Goal: Information Seeking & Learning: Learn about a topic

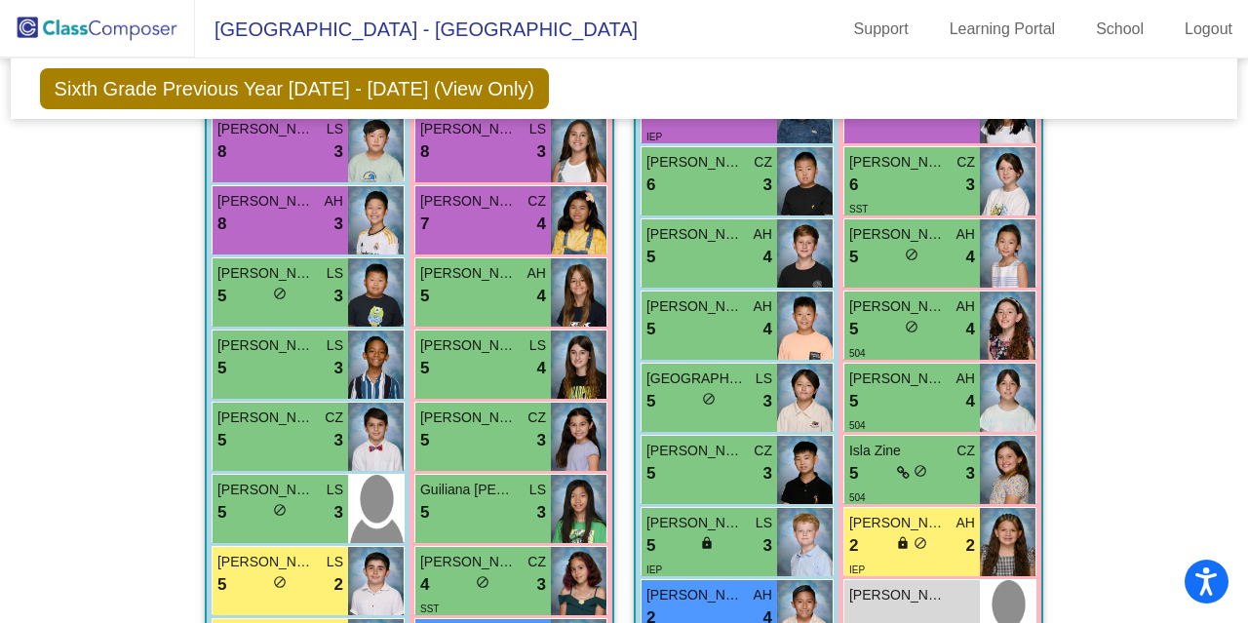
scroll to position [862, 0]
click at [507, 506] on div "5 lock do_not_disturb_alt 3" at bounding box center [483, 513] width 126 height 25
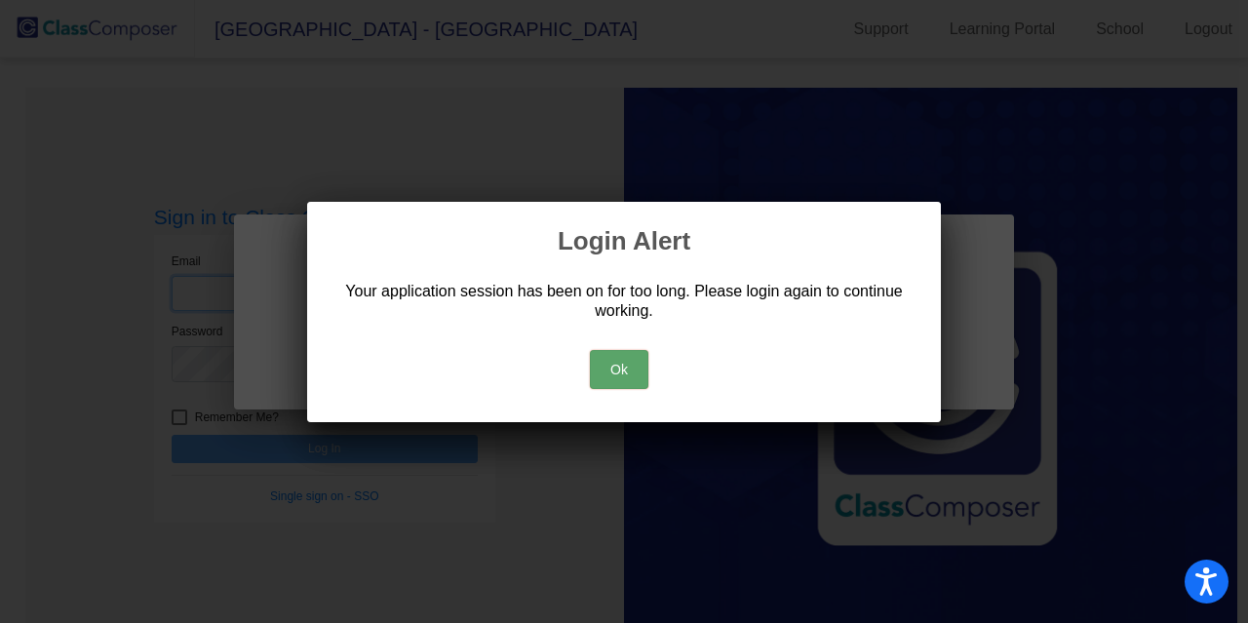
type input "[EMAIL_ADDRESS][DOMAIN_NAME]"
click at [626, 365] on button "Ok" at bounding box center [619, 369] width 58 height 39
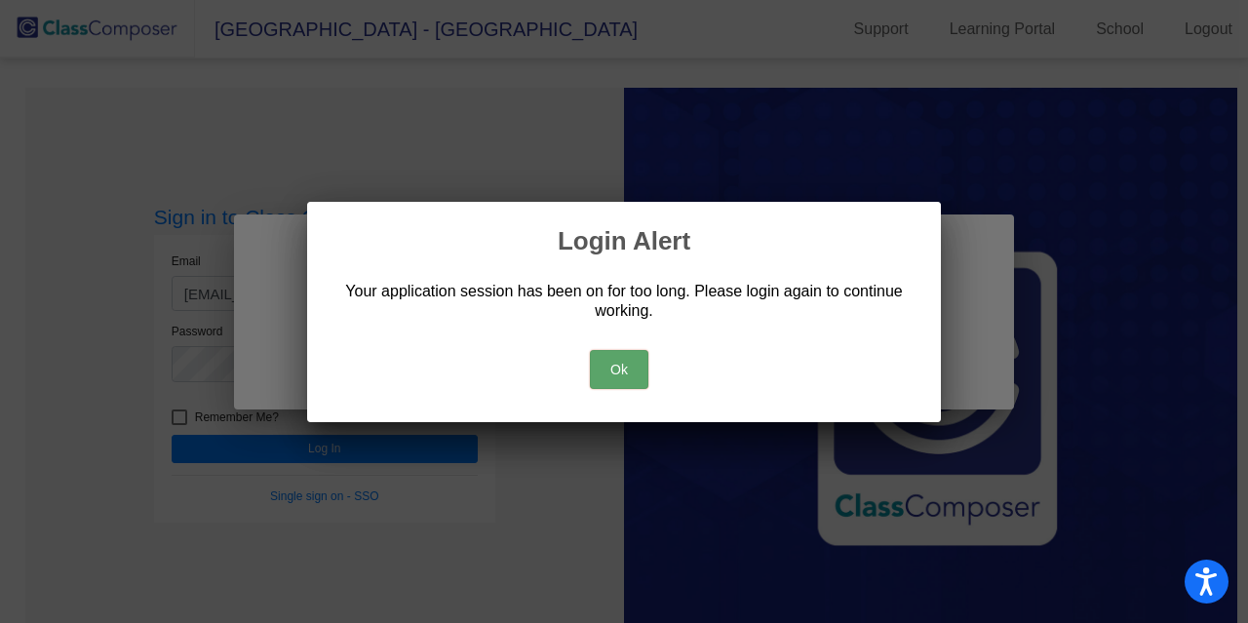
click at [610, 371] on button "Ok" at bounding box center [619, 369] width 58 height 39
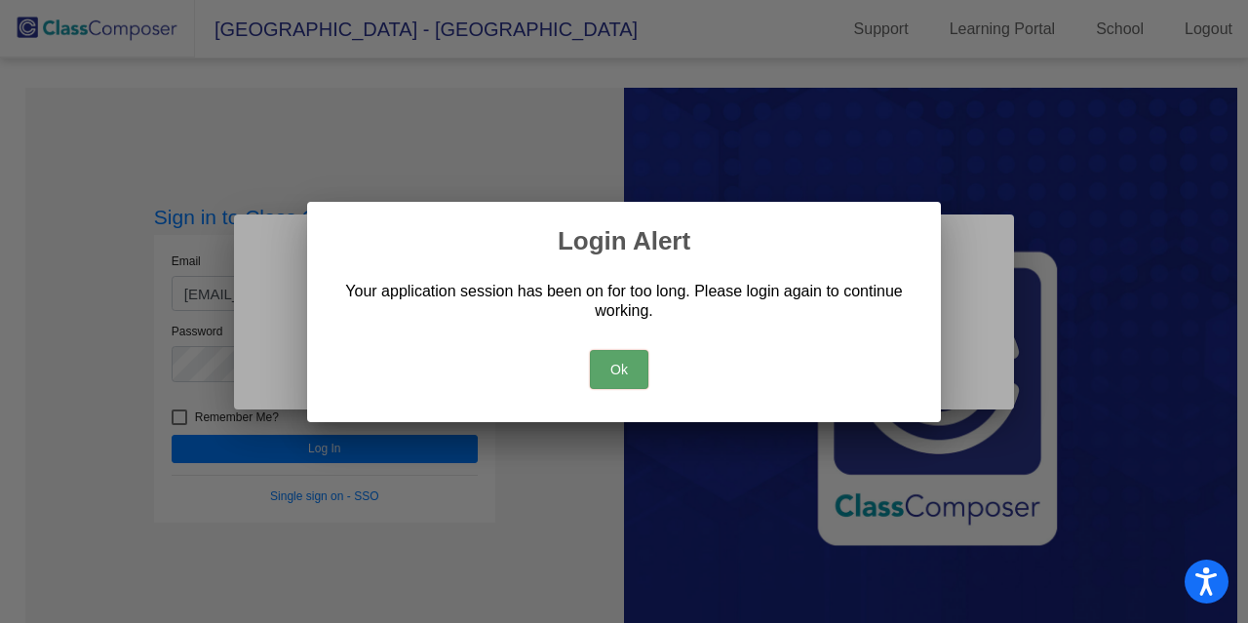
click at [610, 371] on button "Ok" at bounding box center [619, 369] width 58 height 39
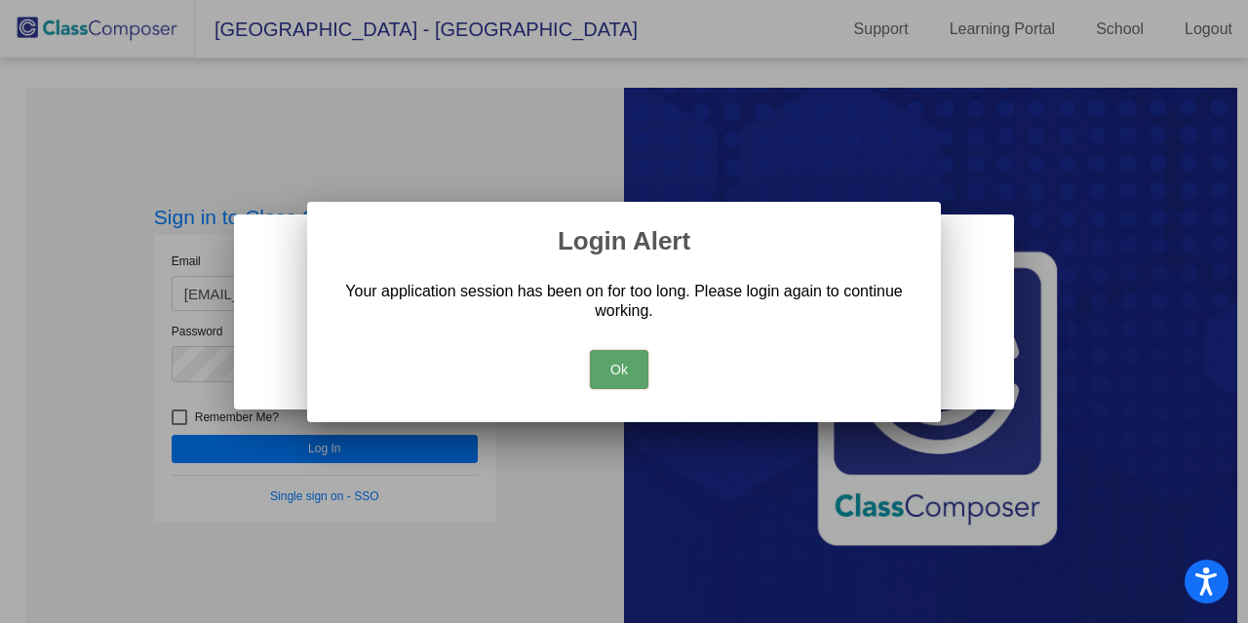
click at [610, 371] on div "Loading student card for Guiliana Sofia" at bounding box center [624, 311] width 780 height 195
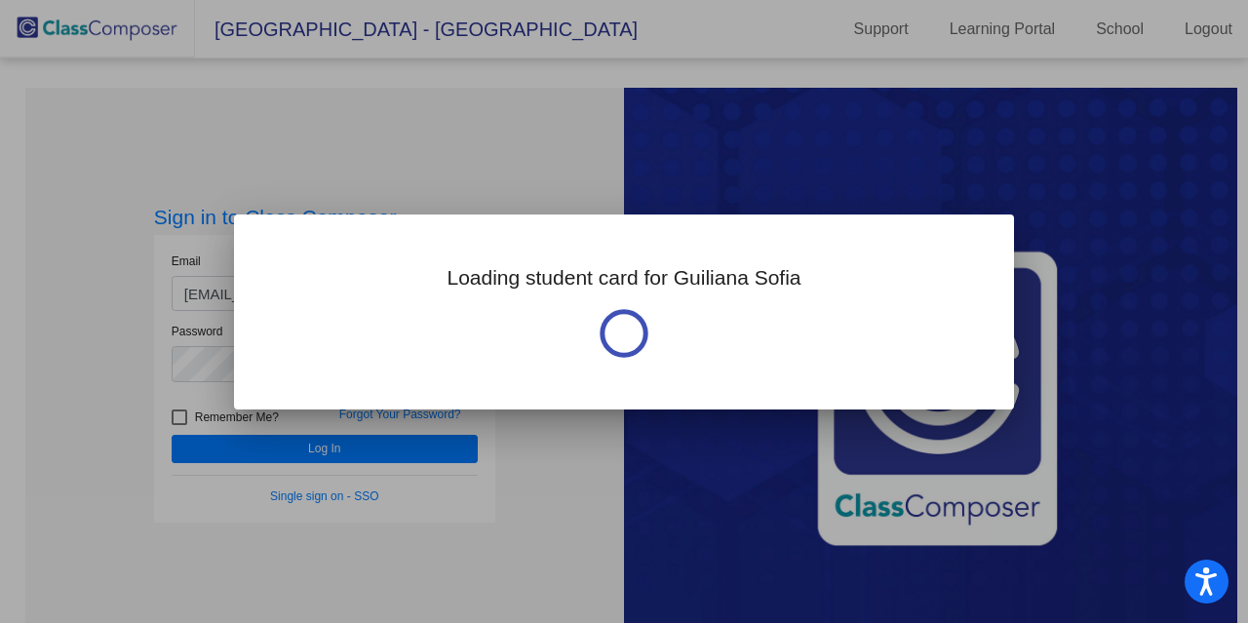
click at [569, 188] on div at bounding box center [624, 311] width 1248 height 623
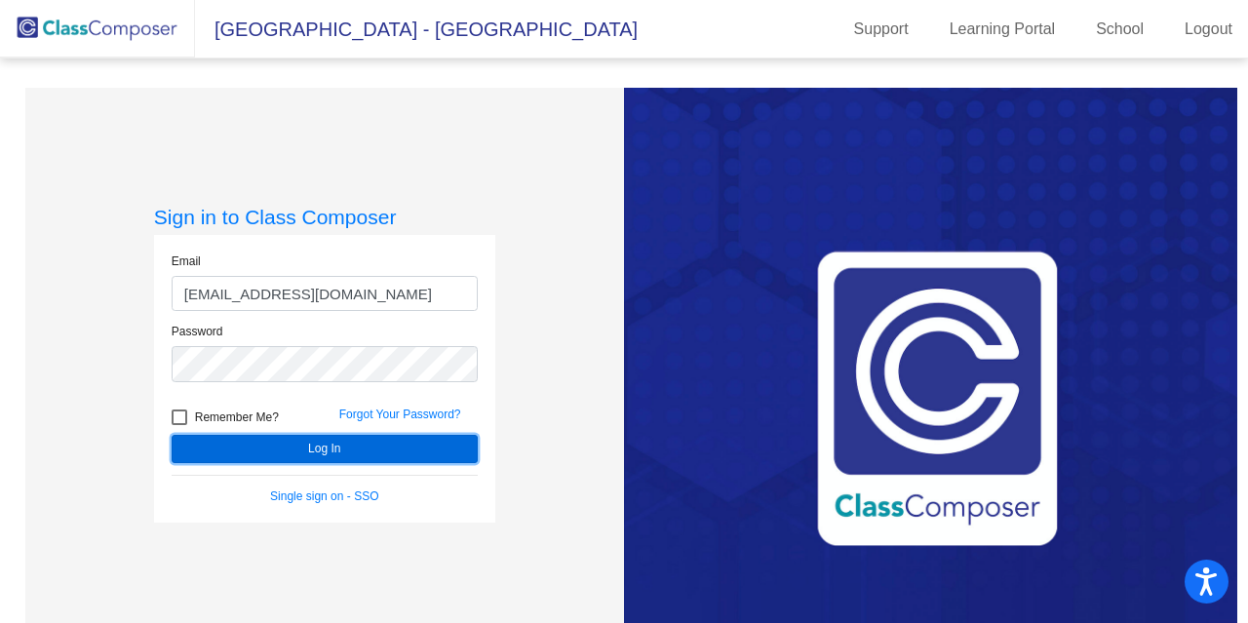
click at [370, 449] on button "Log In" at bounding box center [325, 449] width 306 height 28
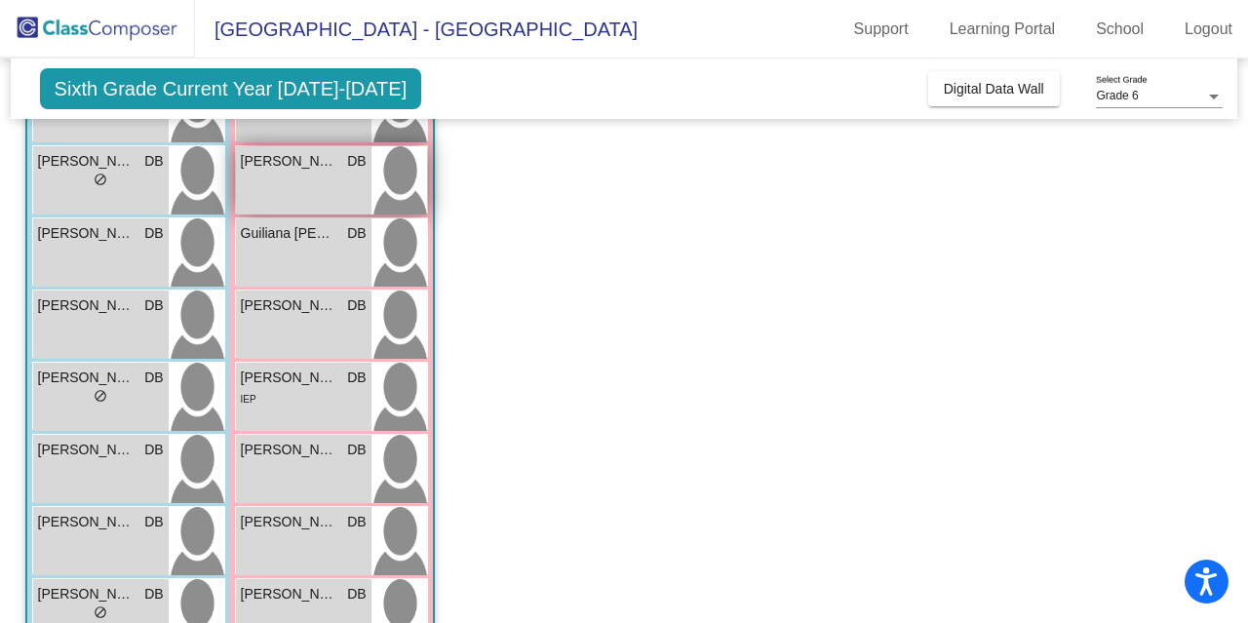
scroll to position [370, 0]
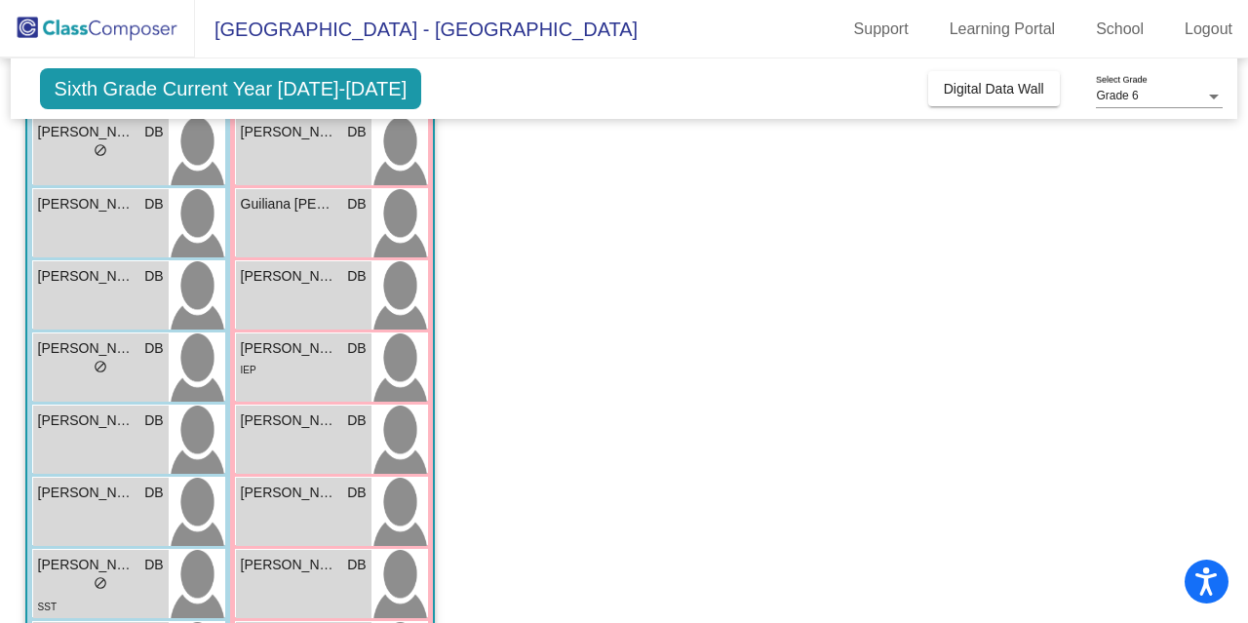
click at [1151, 97] on div "Grade 6" at bounding box center [1150, 97] width 109 height 14
click at [1129, 98] on span "Grade 6" at bounding box center [1159, 96] width 127 height 35
click at [972, 95] on span "Digital Data Wall" at bounding box center [994, 89] width 100 height 16
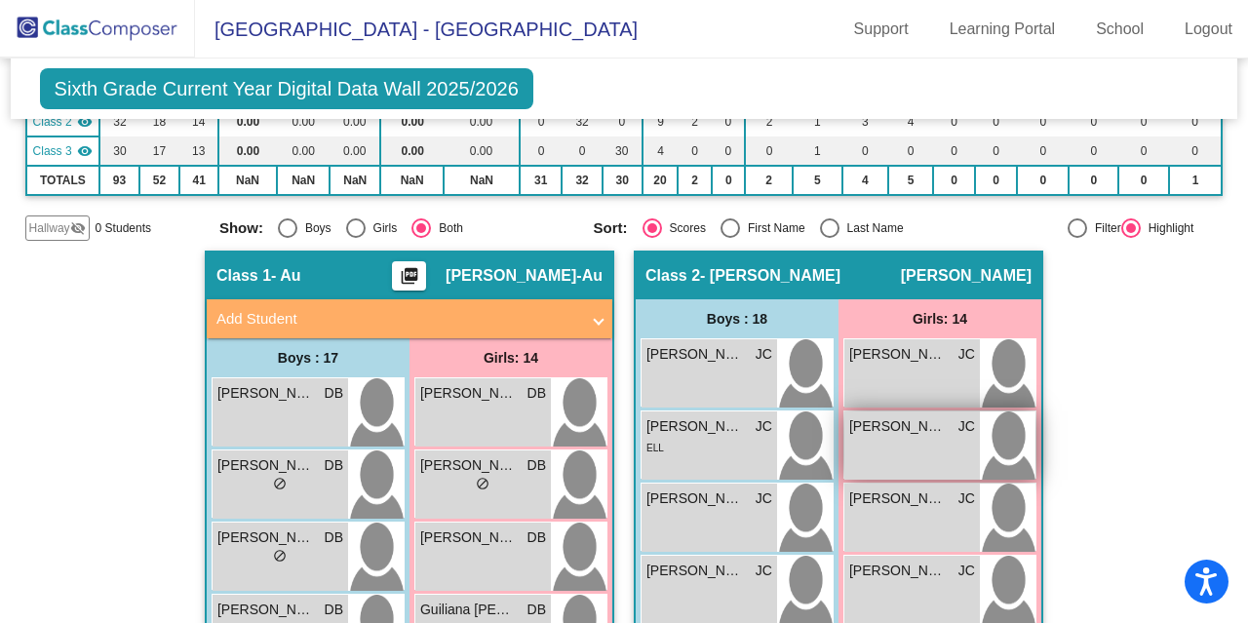
scroll to position [0, 0]
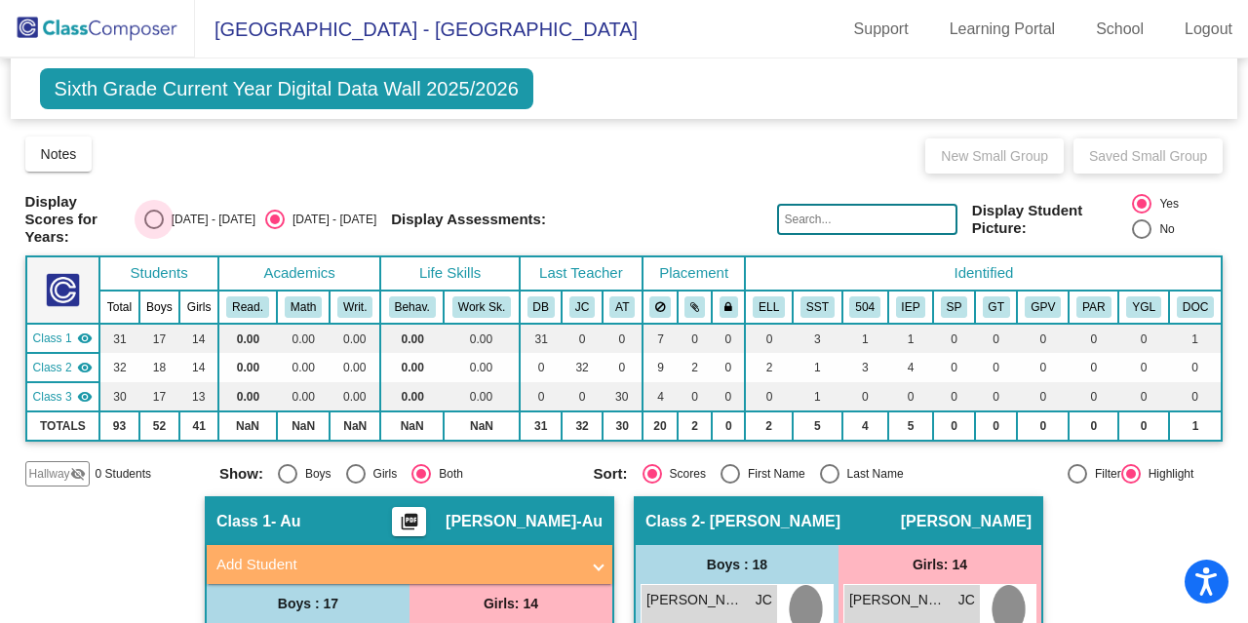
click at [164, 221] on div "Select an option" at bounding box center [153, 219] width 19 height 19
click at [154, 229] on input "[DATE] - [DATE]" at bounding box center [153, 229] width 1 height 1
radio input "true"
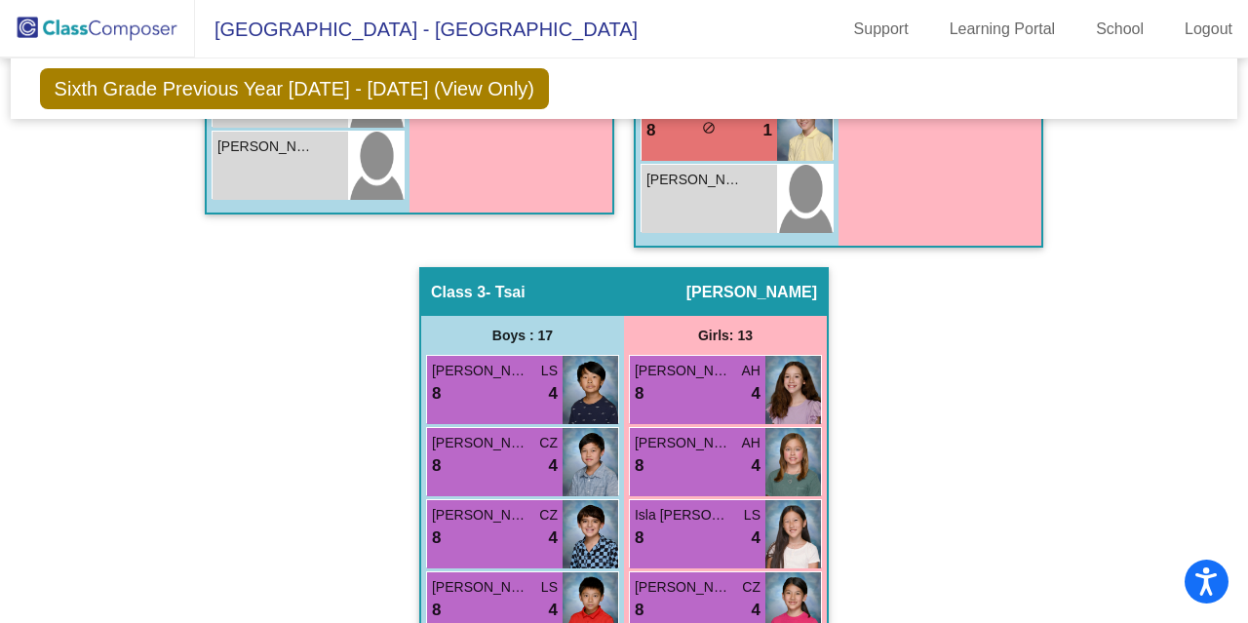
scroll to position [1643, 0]
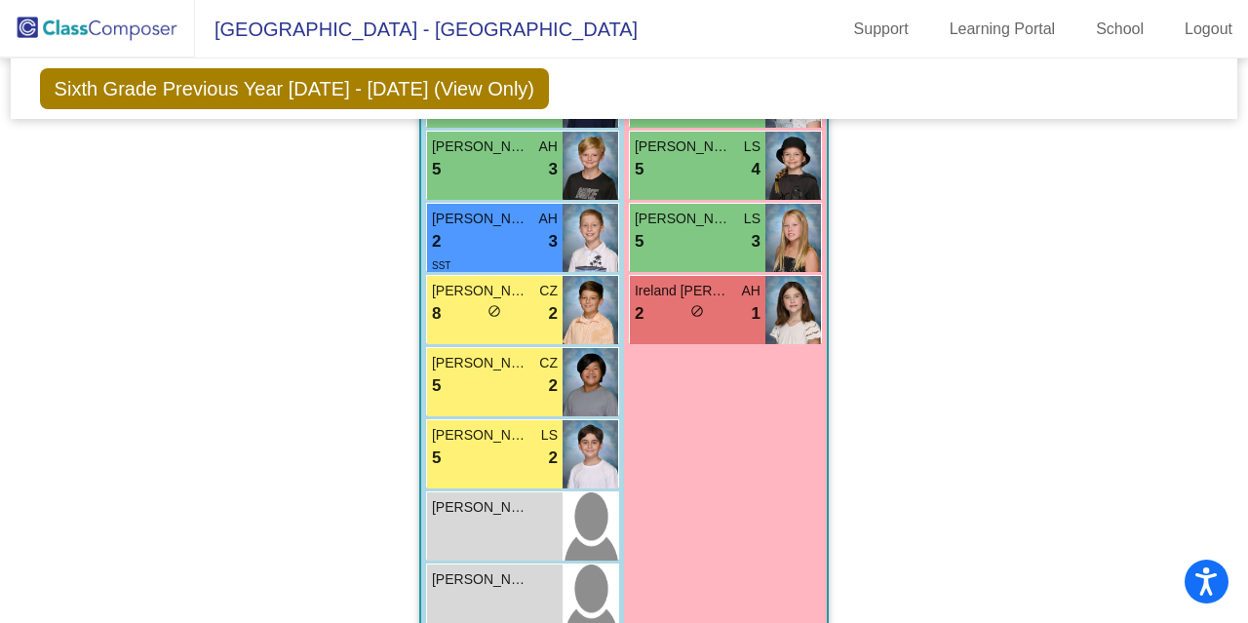
scroll to position [2628, 0]
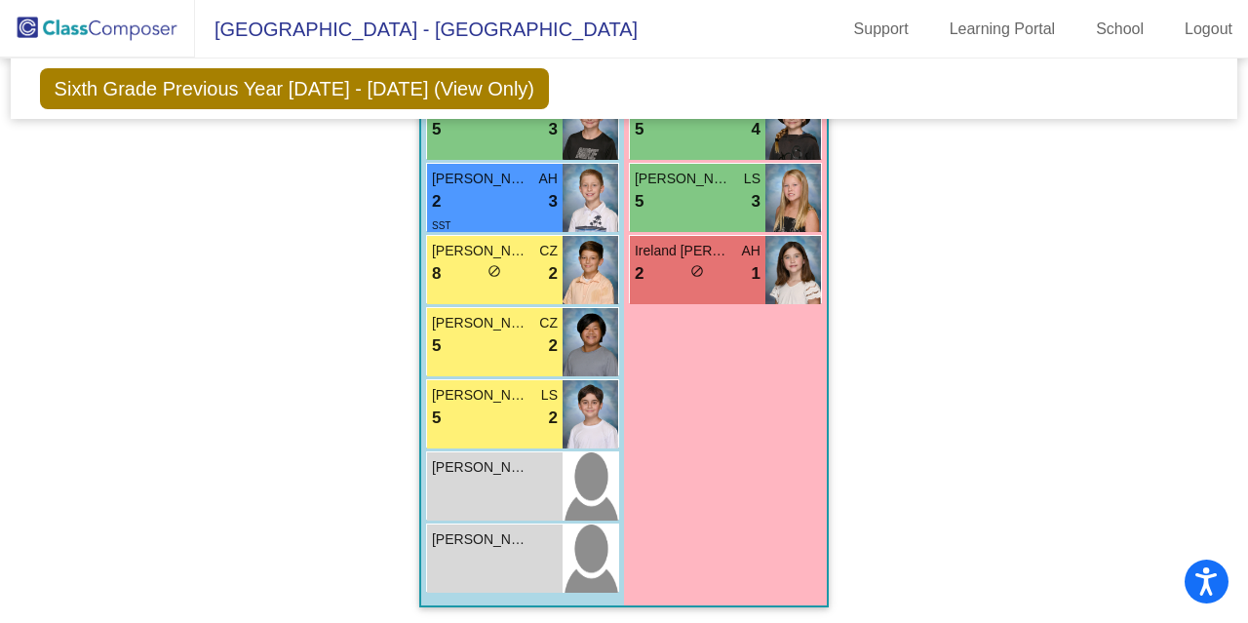
click at [0, 0] on div "Girls: 13 [PERSON_NAME] AH 8 lock do_not_disturb_alt 4 [PERSON_NAME] AH 8 lock …" at bounding box center [0, 0] width 0 height 0
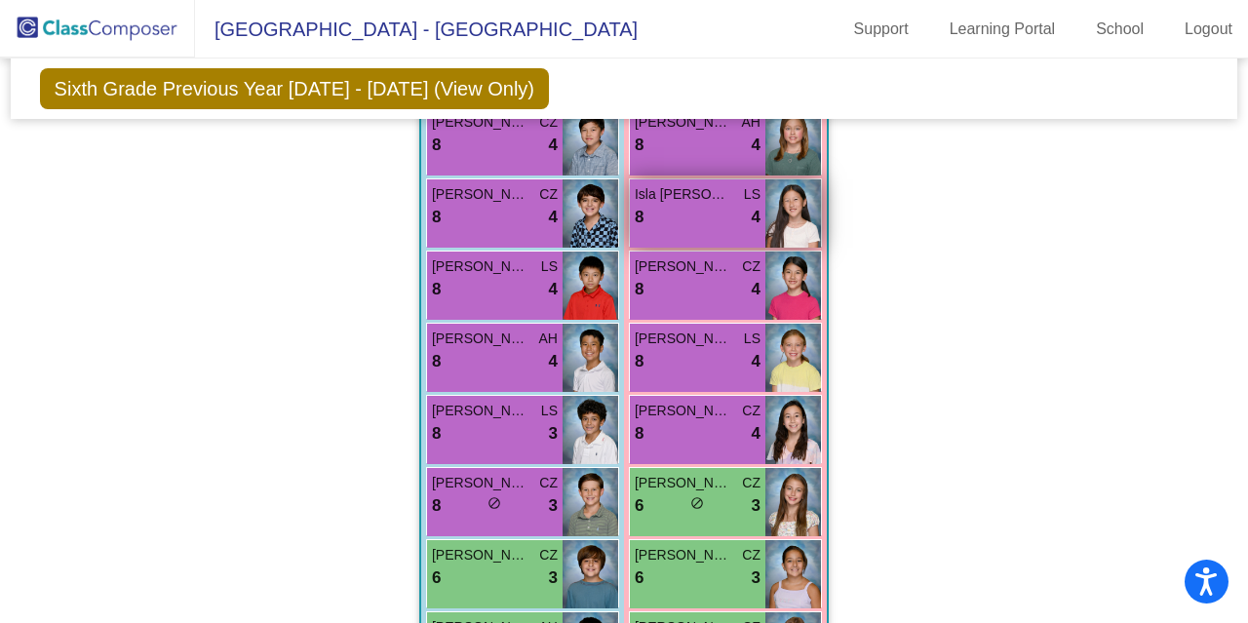
scroll to position [1965, 0]
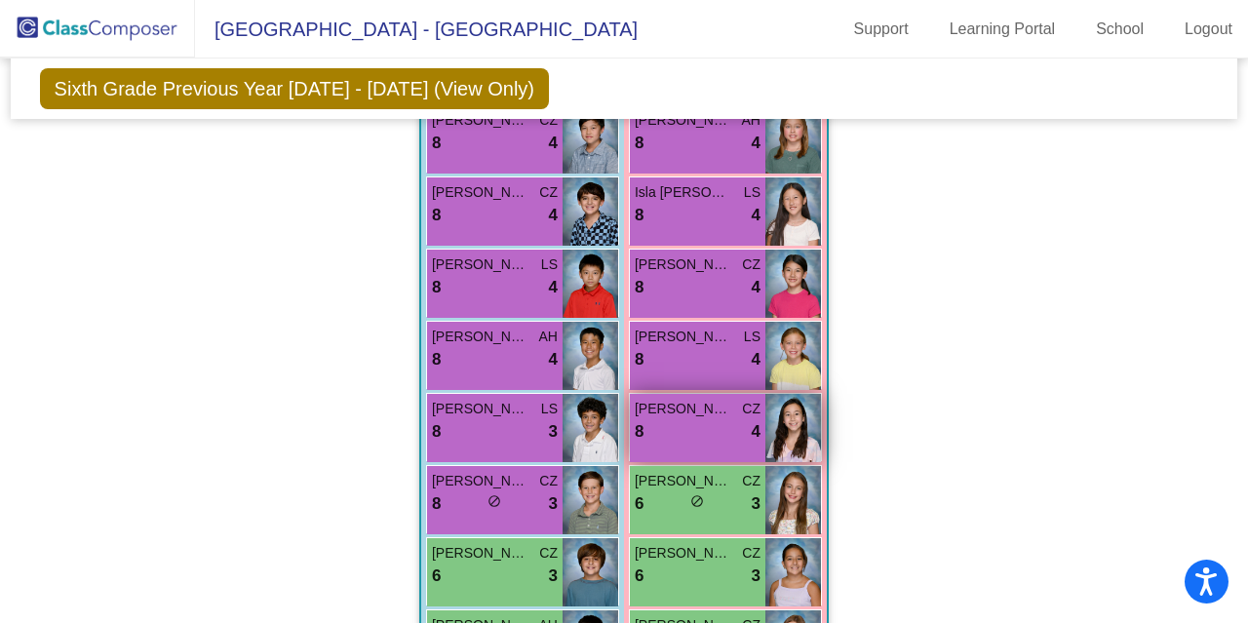
drag, startPoint x: 742, startPoint y: 439, endPoint x: 743, endPoint y: 424, distance: 14.7
click at [743, 424] on div "8 lock do_not_disturb_alt 4" at bounding box center [698, 431] width 126 height 25
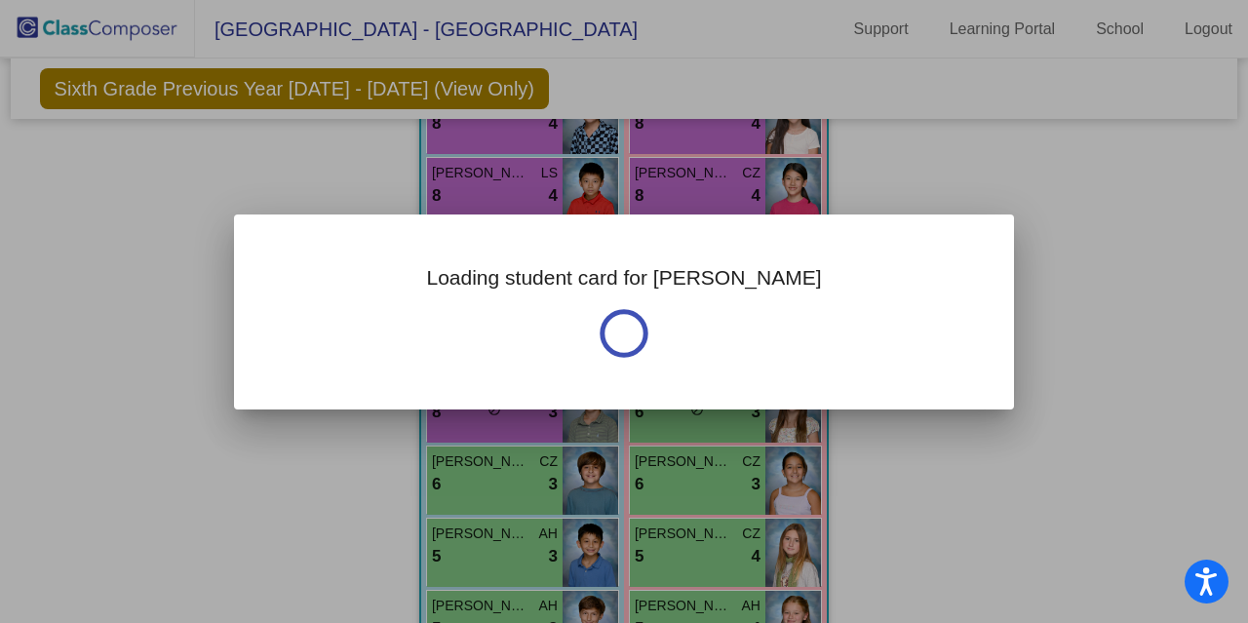
scroll to position [2098, 0]
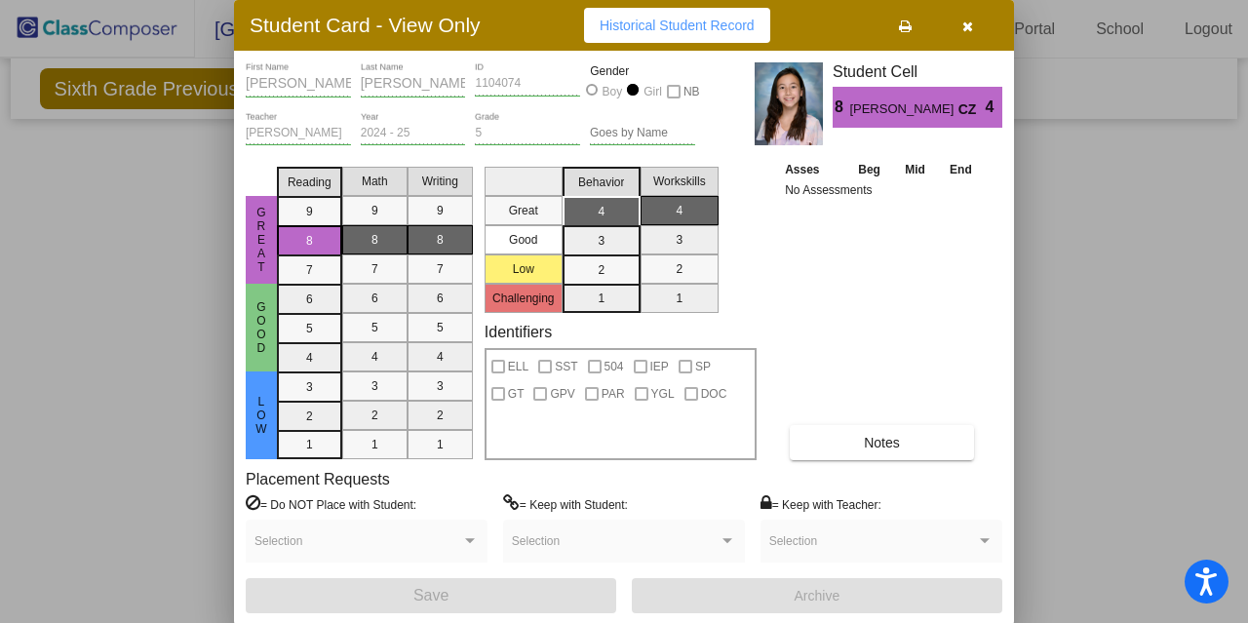
click at [970, 28] on icon "button" at bounding box center [967, 26] width 11 height 14
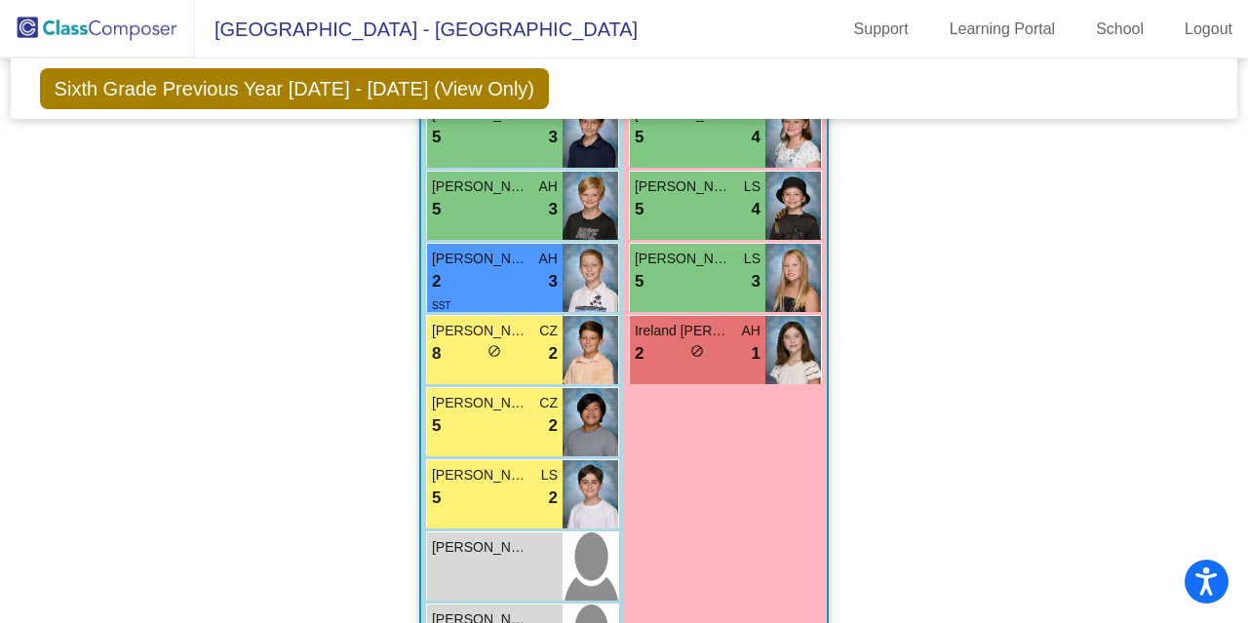
scroll to position [2628, 0]
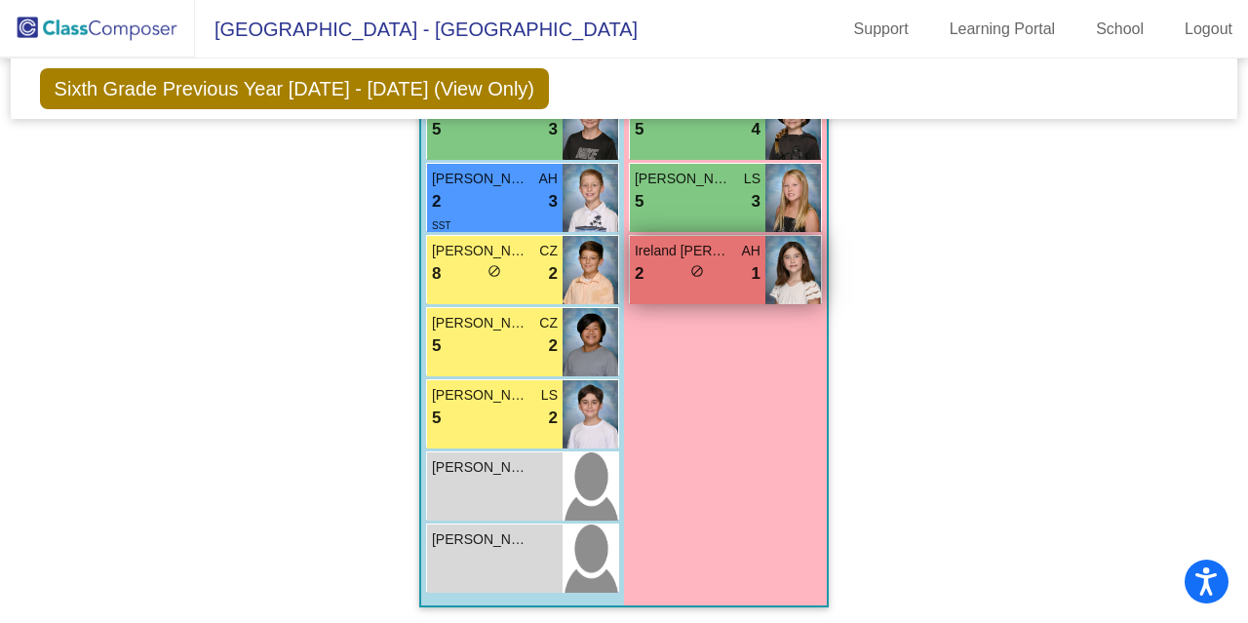
click at [686, 280] on div "2 lock do_not_disturb_alt 1" at bounding box center [698, 273] width 126 height 25
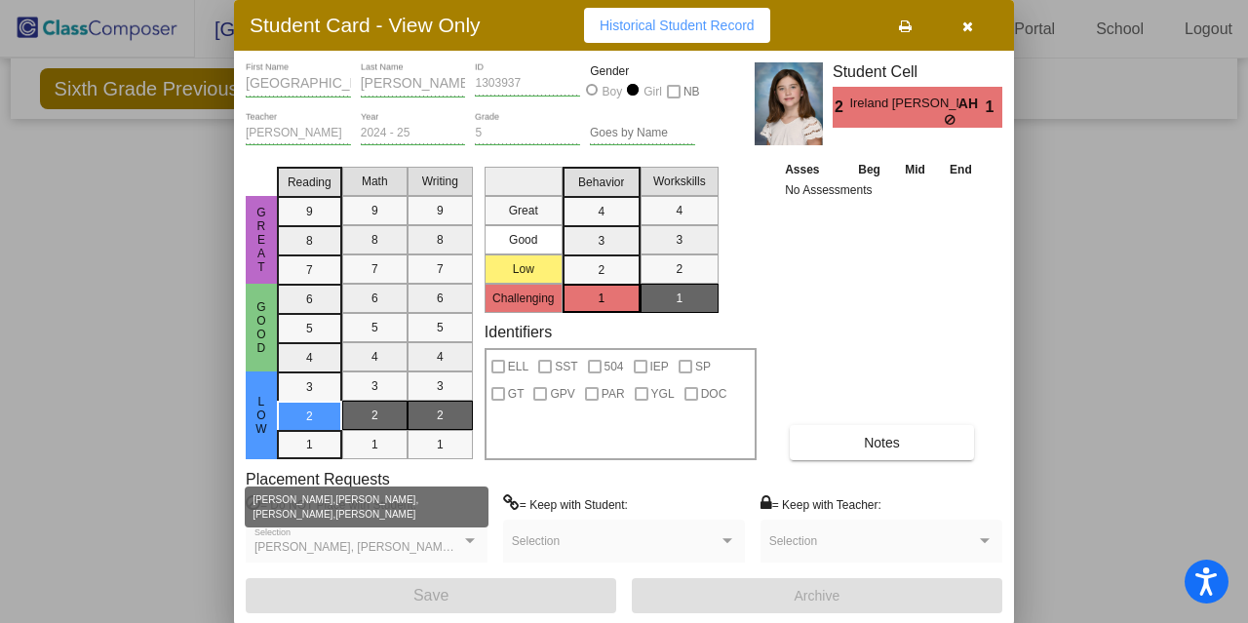
click at [469, 535] on div at bounding box center [470, 541] width 18 height 14
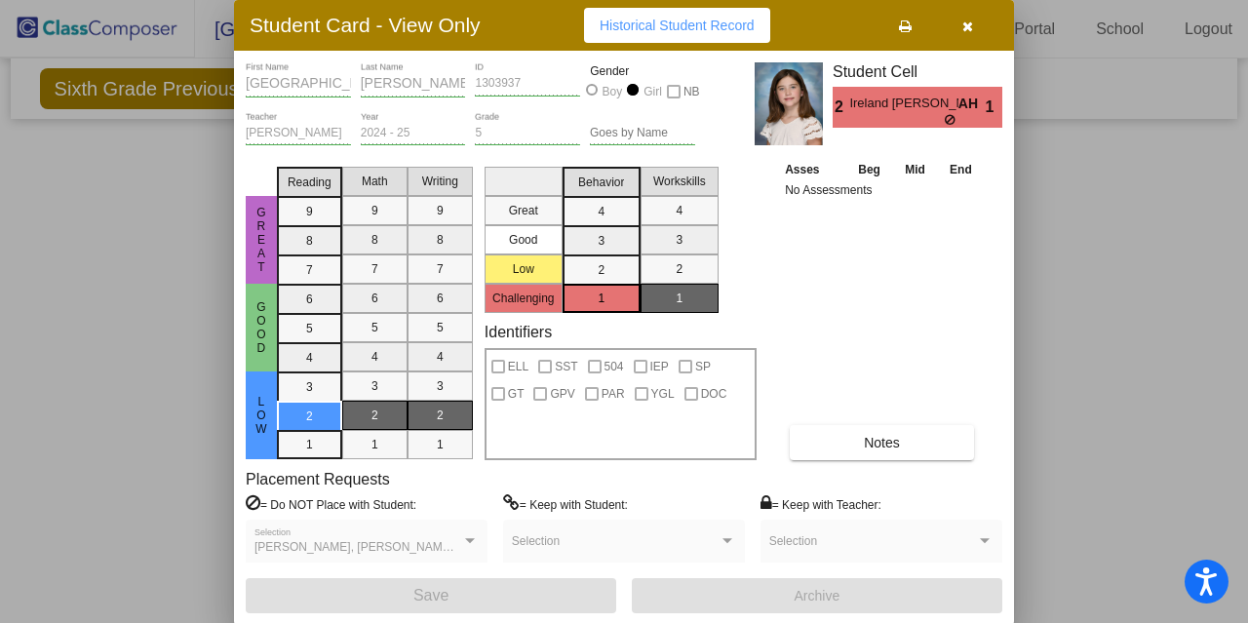
click at [466, 544] on div at bounding box center [470, 541] width 18 height 14
click at [470, 543] on div at bounding box center [470, 540] width 10 height 5
click at [967, 28] on icon "button" at bounding box center [967, 26] width 11 height 14
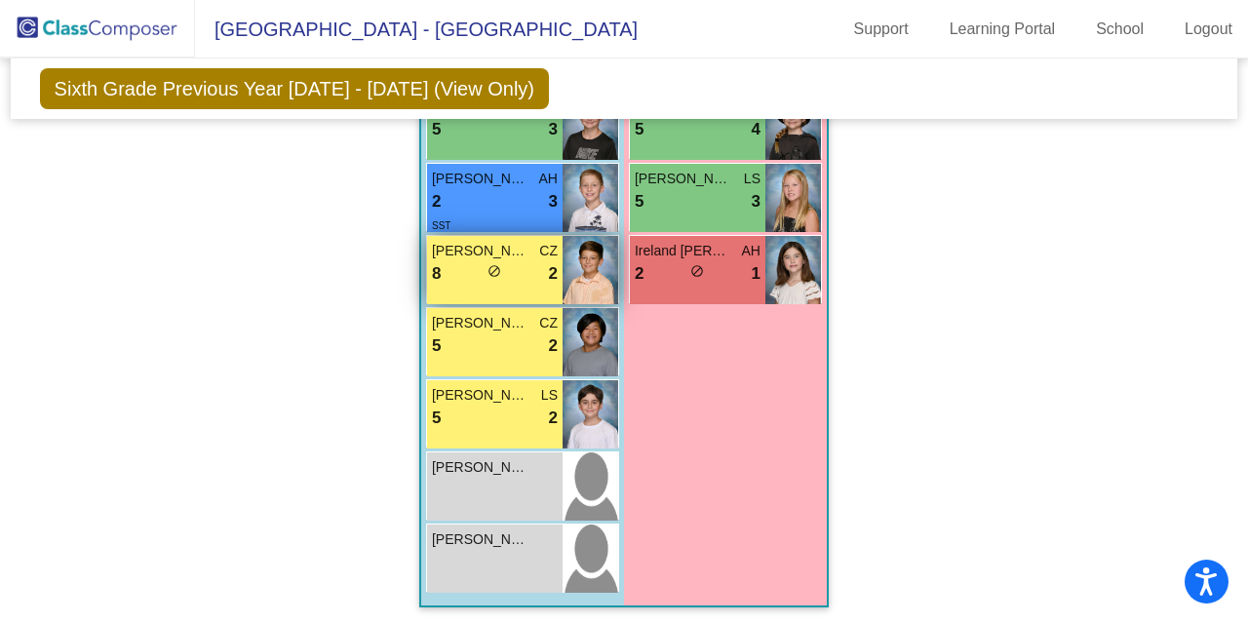
click at [496, 271] on div "8 lock do_not_disturb_alt 2" at bounding box center [495, 273] width 126 height 25
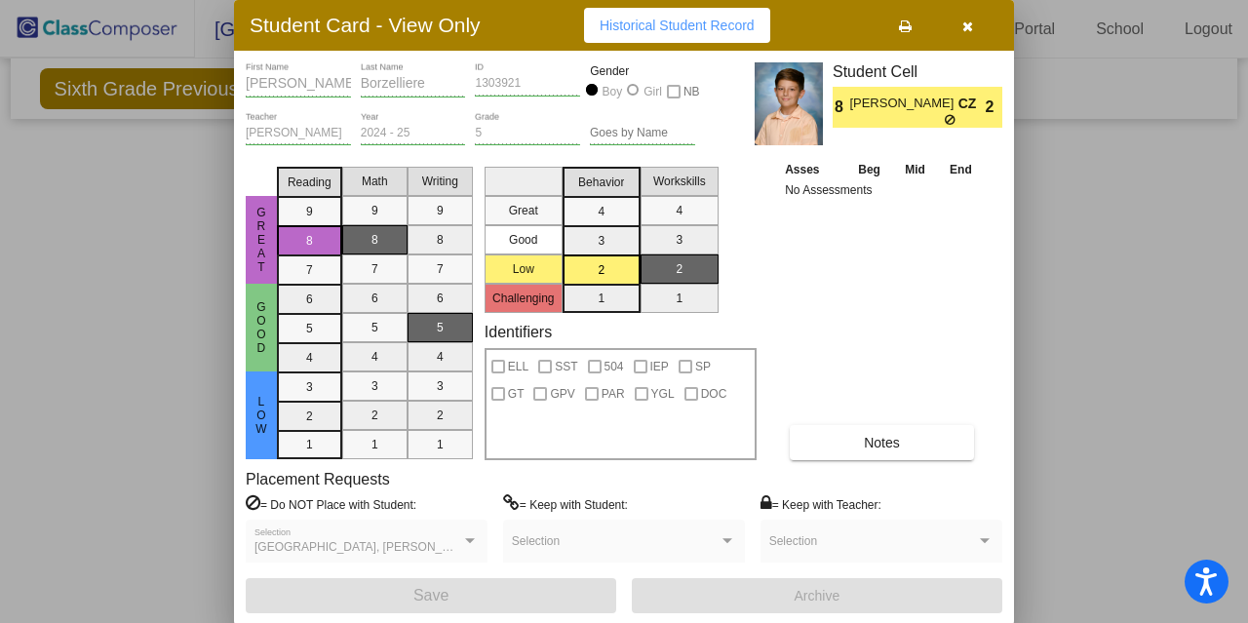
click at [971, 28] on icon "button" at bounding box center [967, 26] width 11 height 14
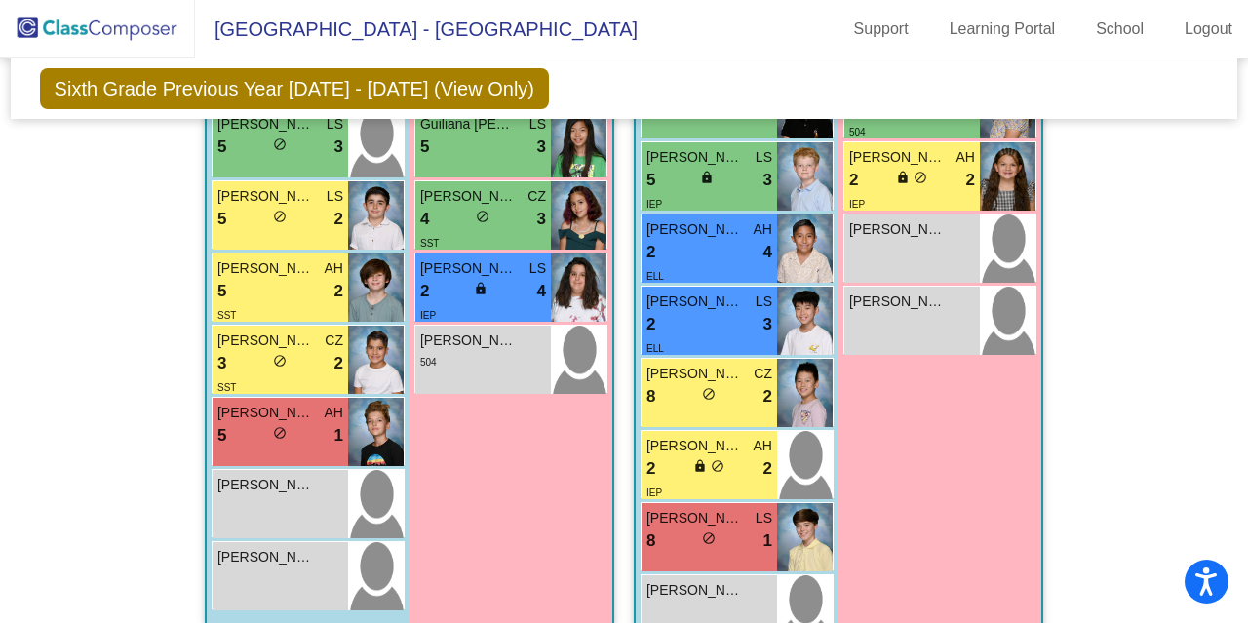
scroll to position [1233, 0]
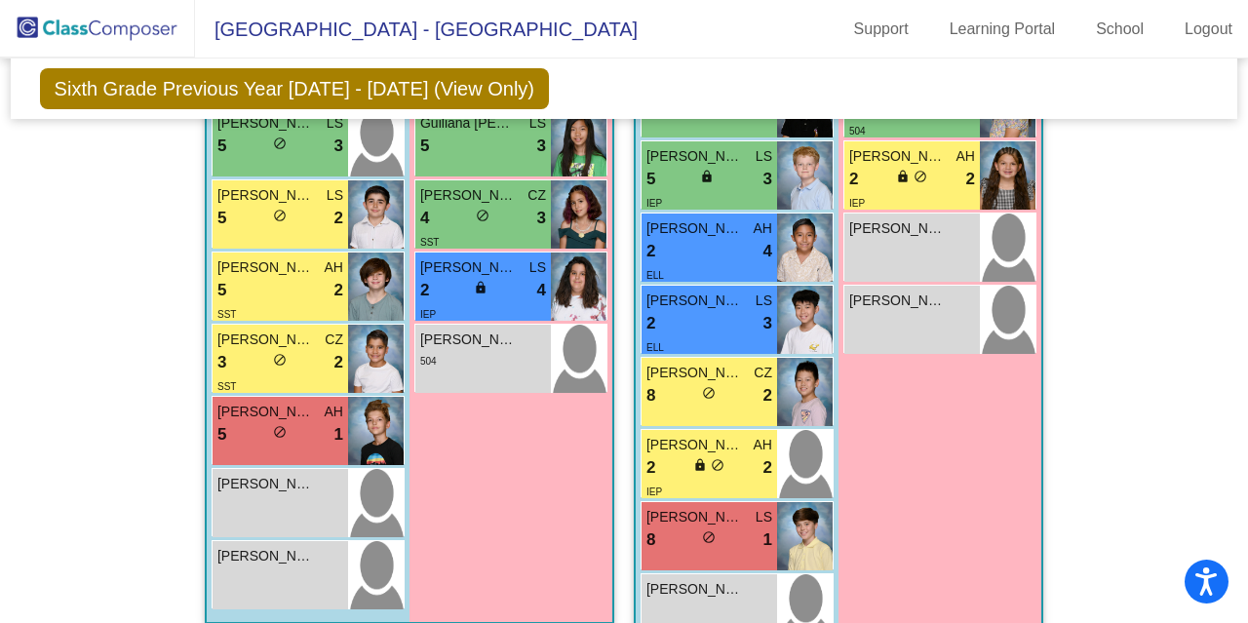
click at [755, 514] on span "LS" at bounding box center [763, 517] width 17 height 20
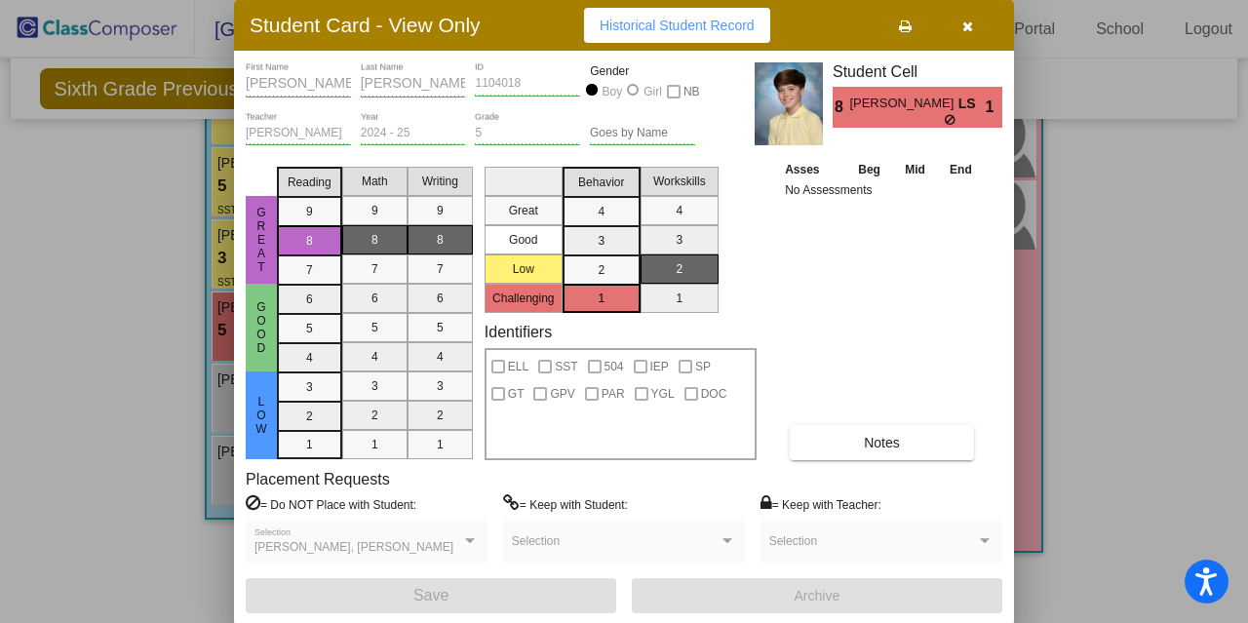
scroll to position [1342, 0]
click at [969, 27] on icon "button" at bounding box center [967, 26] width 11 height 14
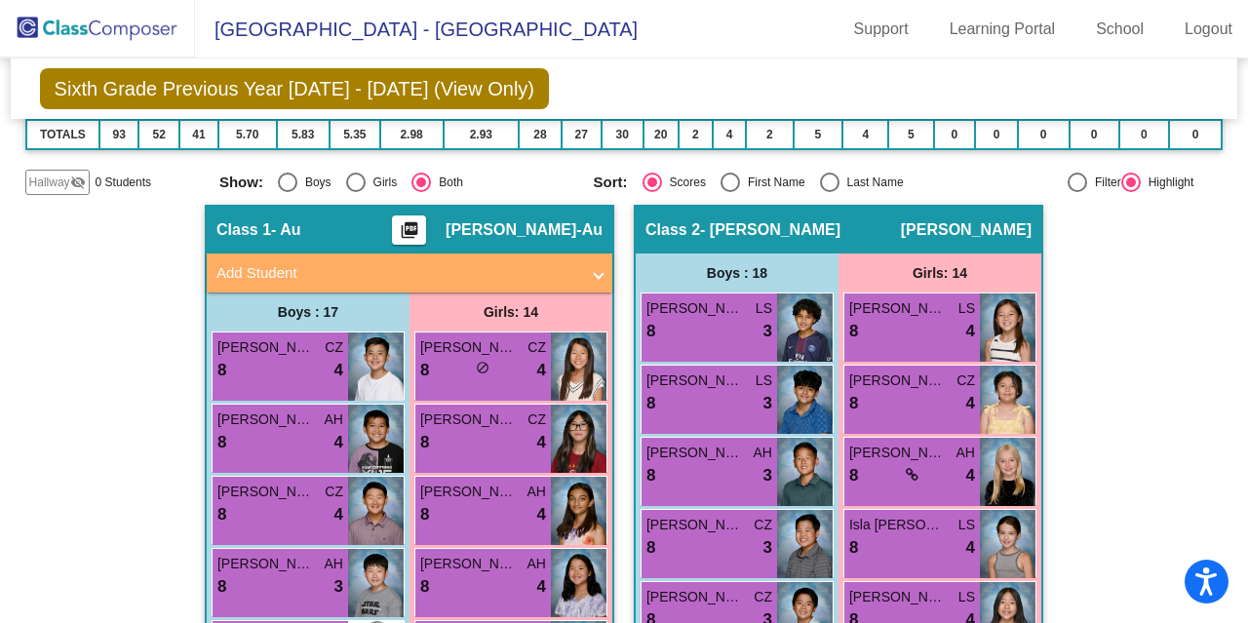
scroll to position [290, 0]
